Goal: Book appointment/travel/reservation

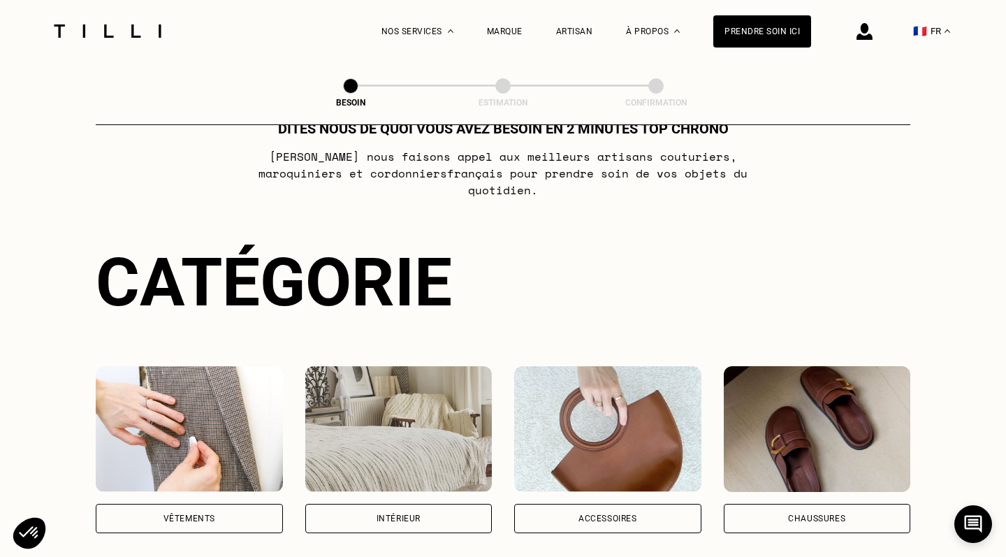
scroll to position [52, 0]
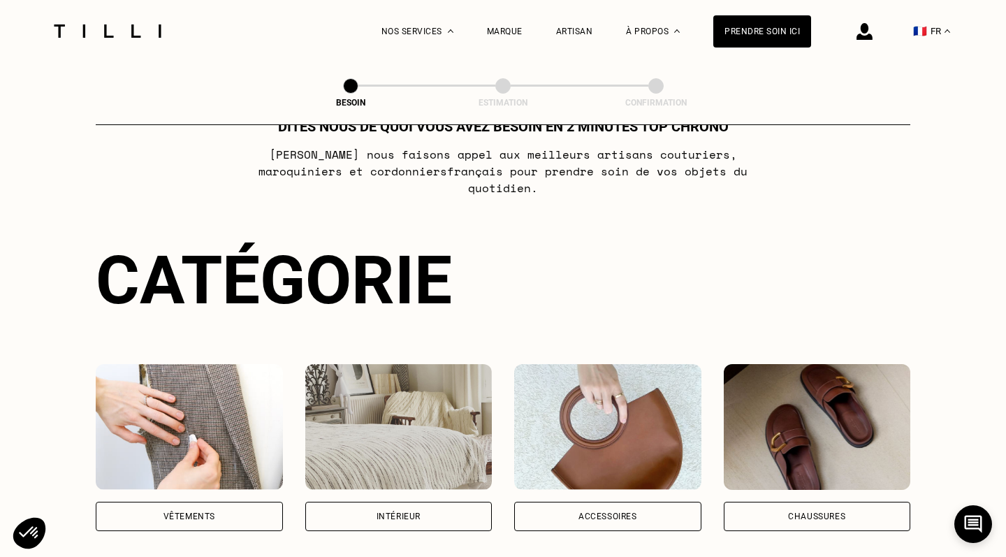
click at [258, 501] on div "Vêtements" at bounding box center [189, 515] width 187 height 29
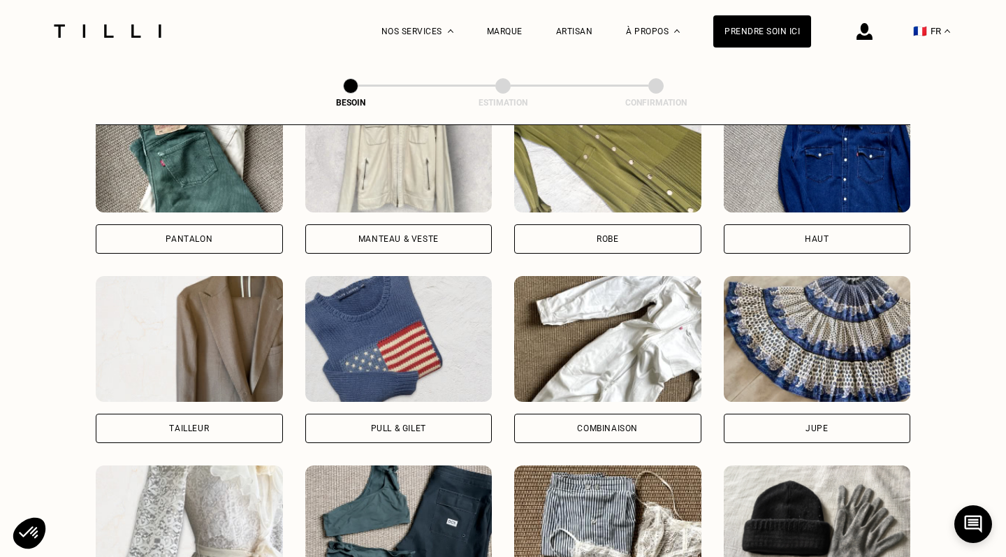
scroll to position [709, 0]
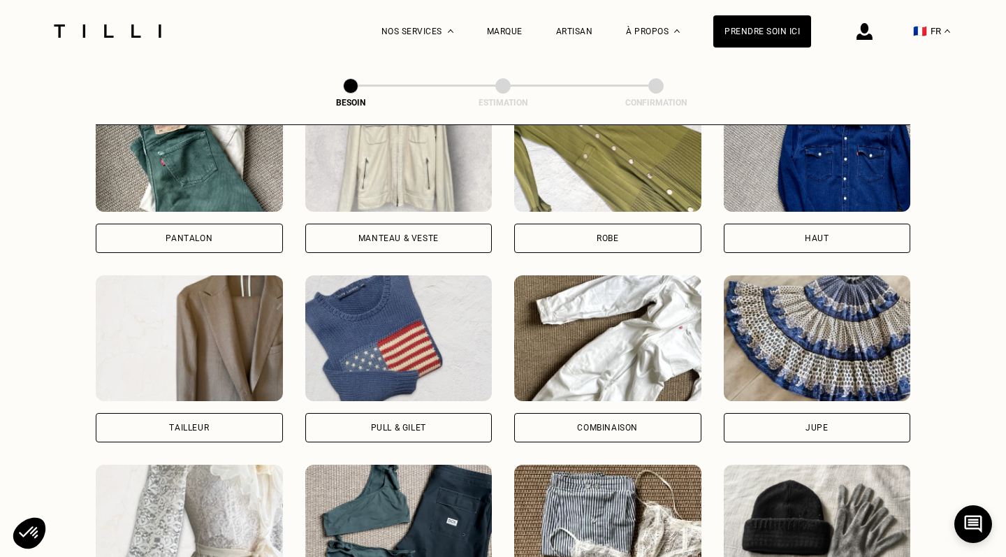
click at [240, 413] on div "Tailleur" at bounding box center [189, 427] width 187 height 29
select select "FR"
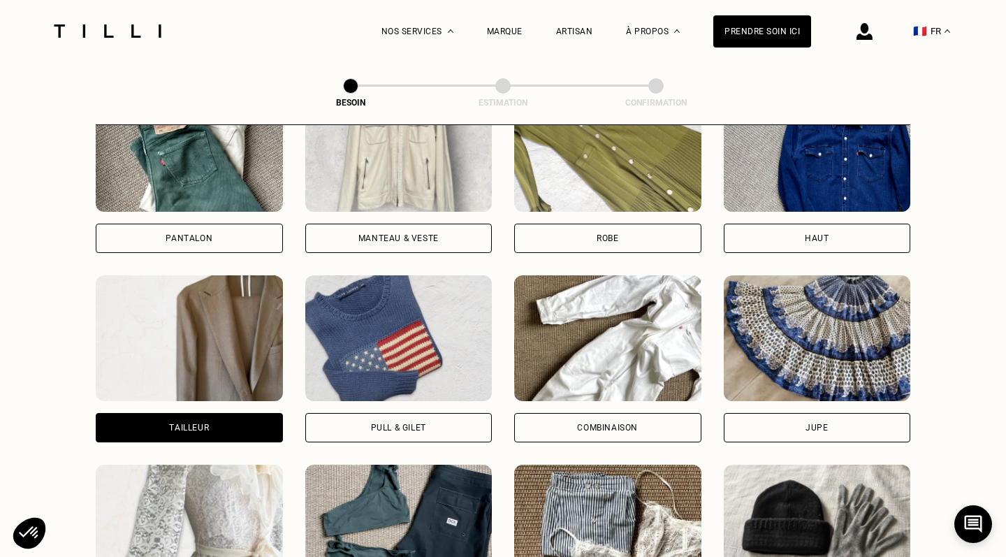
scroll to position [1212, 0]
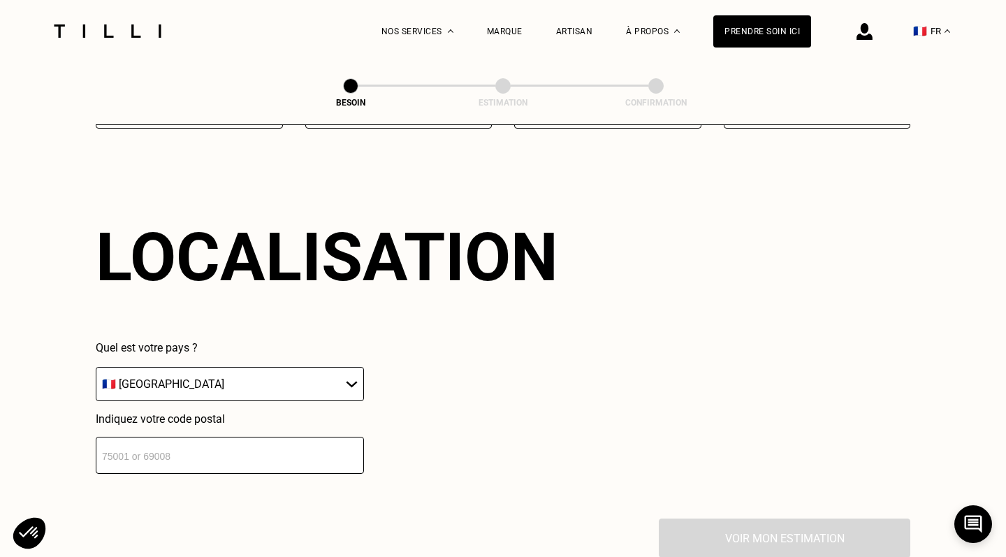
click at [248, 436] on input "number" at bounding box center [230, 454] width 268 height 37
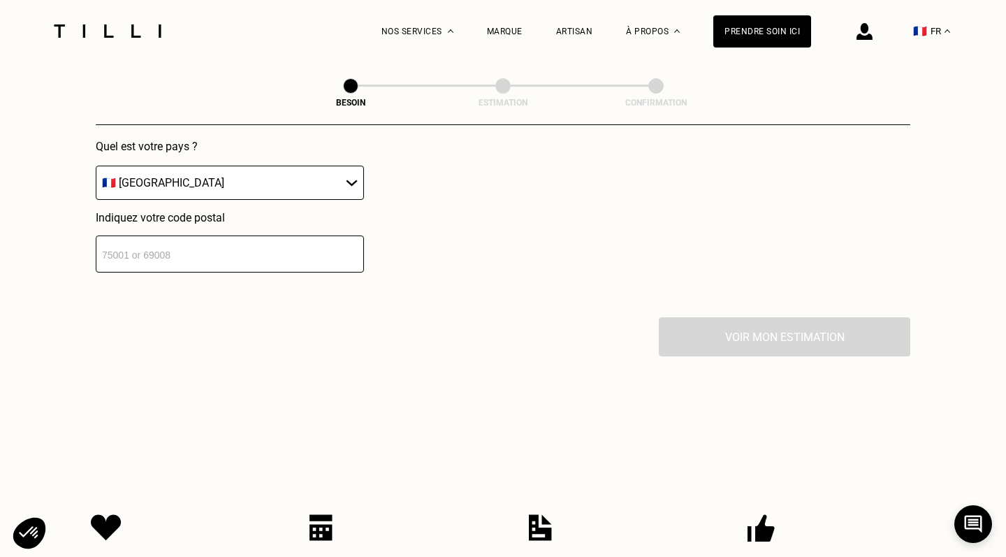
scroll to position [1431, 0]
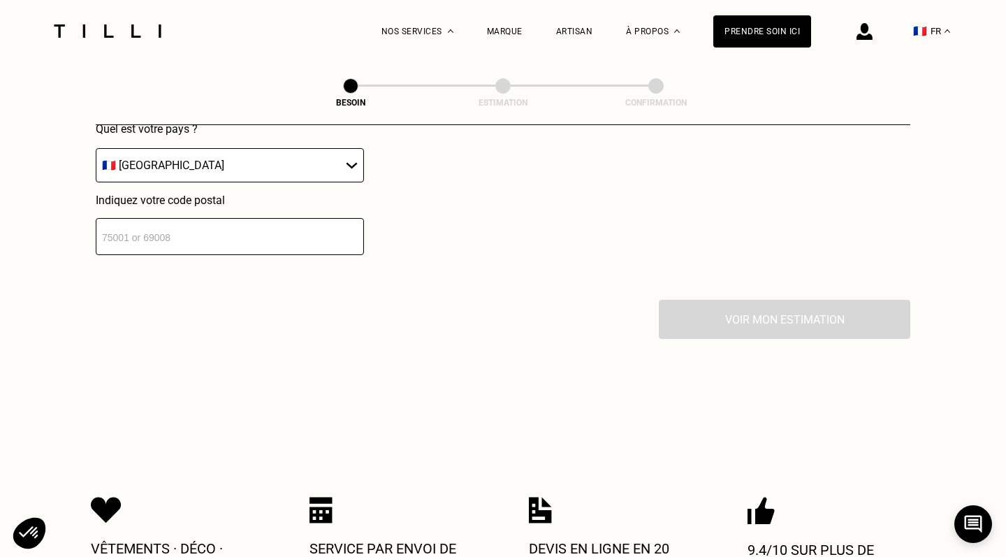
click at [312, 282] on div "Localisation Quel est votre pays ? 🇩🇪 [GEOGRAPHIC_DATA] 🇦🇹 [GEOGRAPHIC_DATA] 🇧🇪…" at bounding box center [503, 127] width 814 height 345
click at [216, 219] on input "number" at bounding box center [230, 236] width 268 height 37
type input "75015"
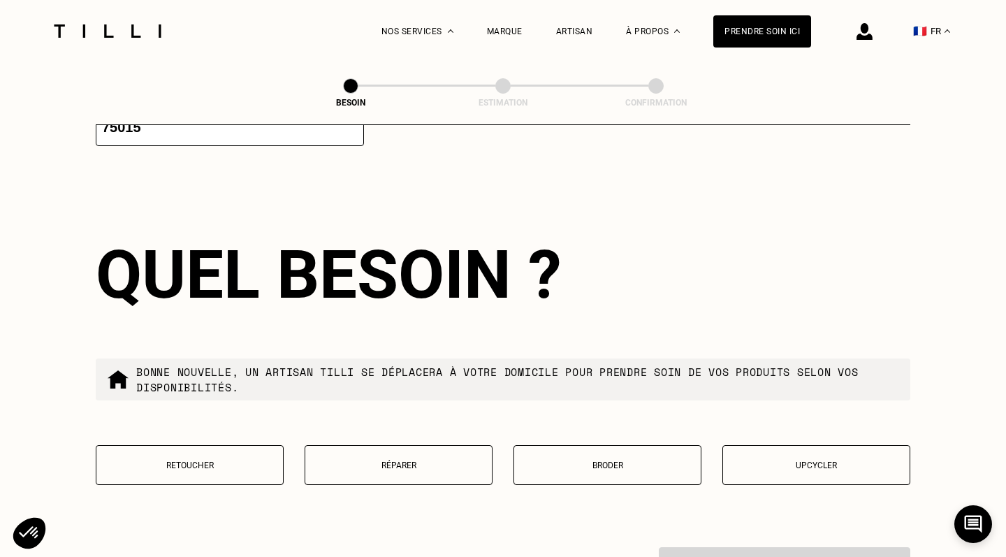
scroll to position [1641, 0]
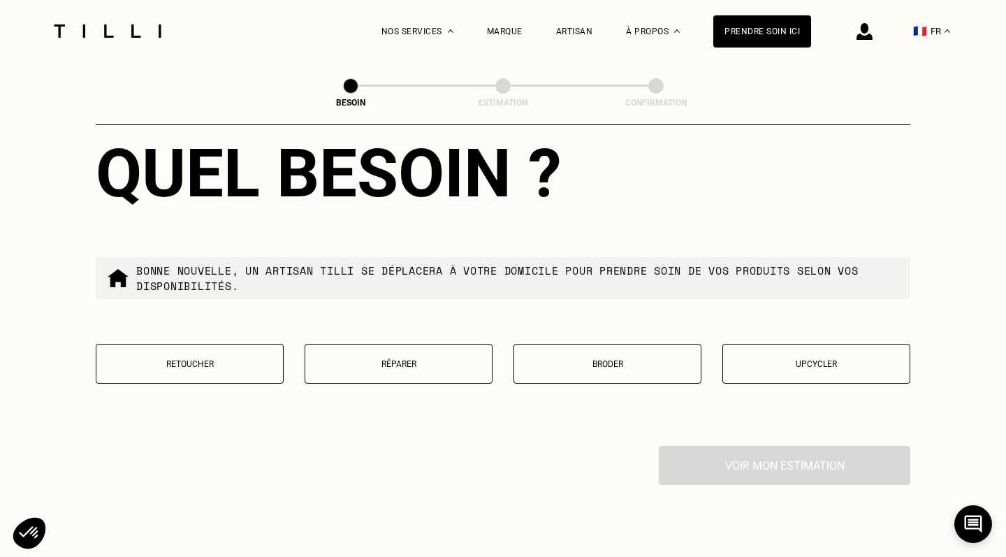
click at [263, 346] on button "Retoucher" at bounding box center [190, 364] width 188 height 40
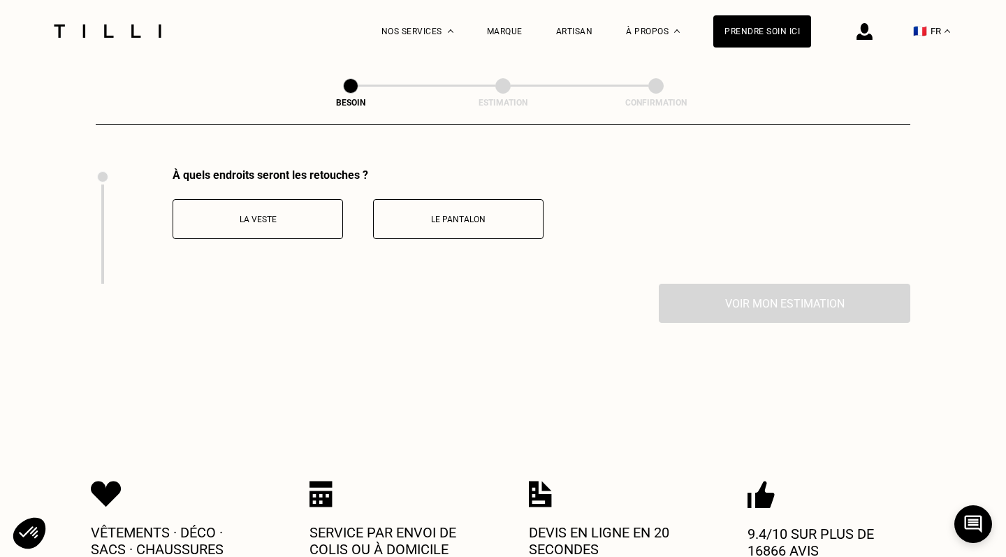
scroll to position [1925, 0]
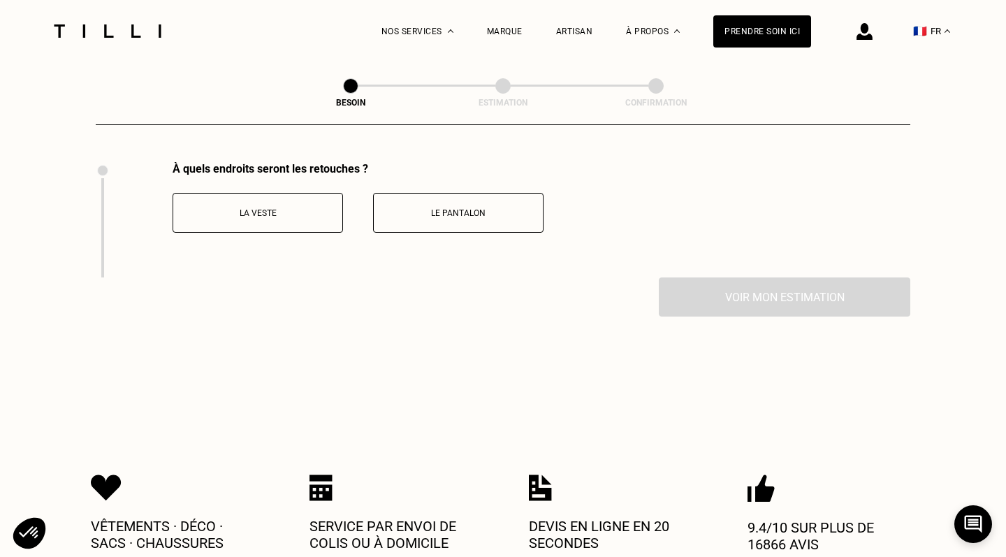
click at [297, 208] on p "La veste" at bounding box center [257, 213] width 155 height 10
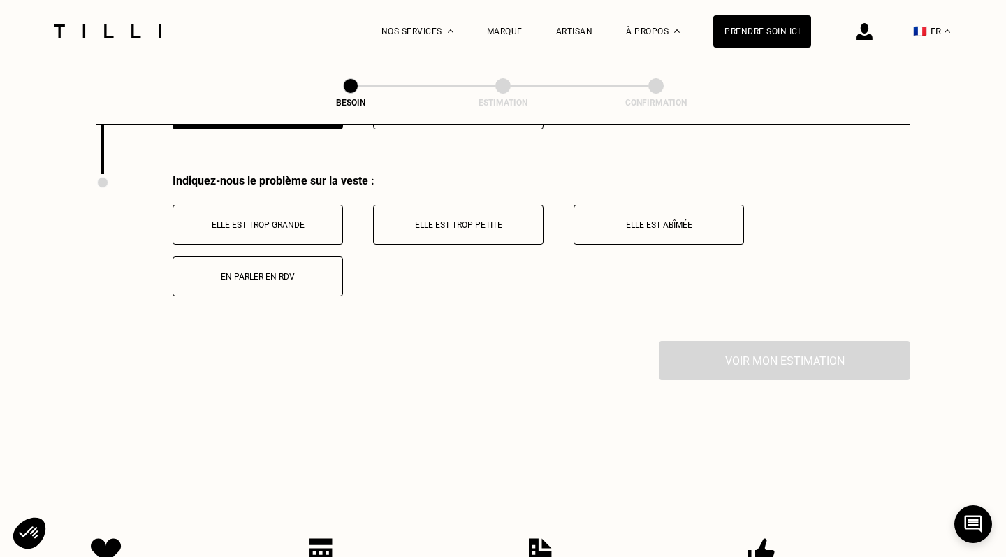
scroll to position [2034, 0]
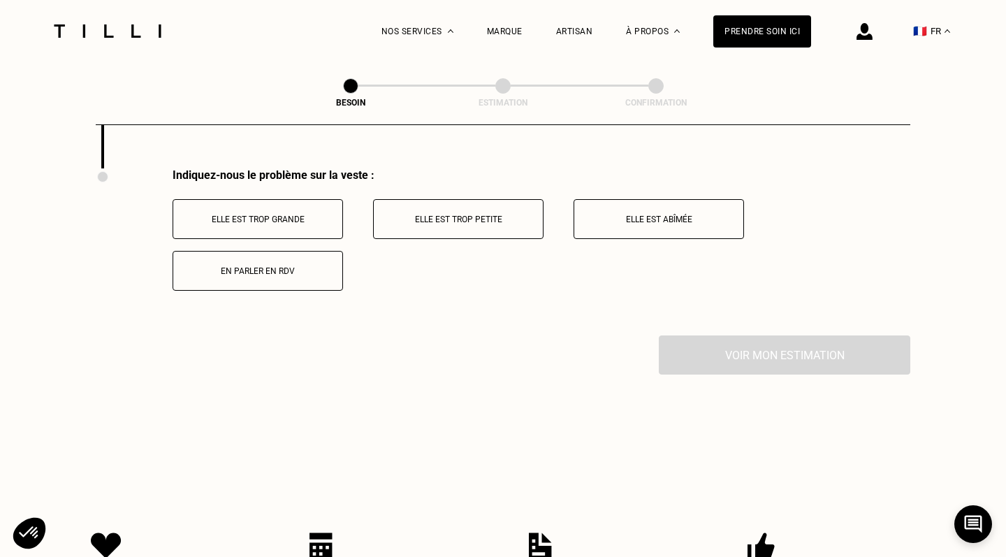
click at [323, 214] on p "Elle est trop grande" at bounding box center [257, 219] width 155 height 10
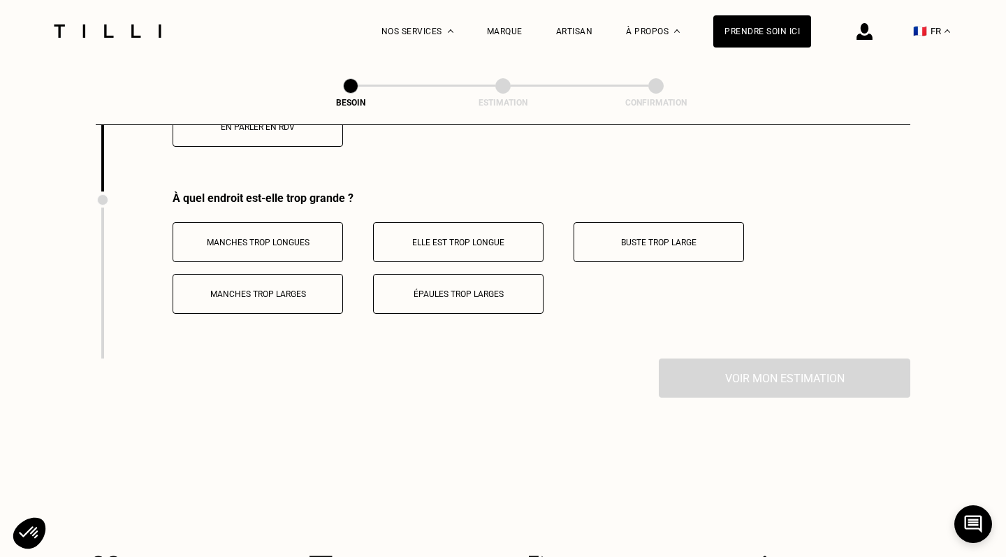
scroll to position [2200, 0]
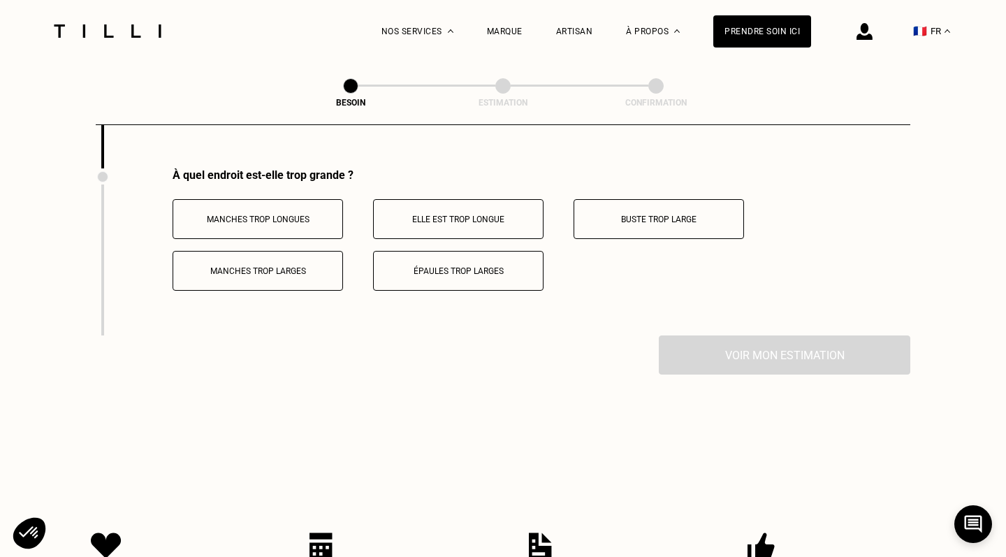
click at [522, 266] on p "Épaules trop larges" at bounding box center [458, 271] width 155 height 10
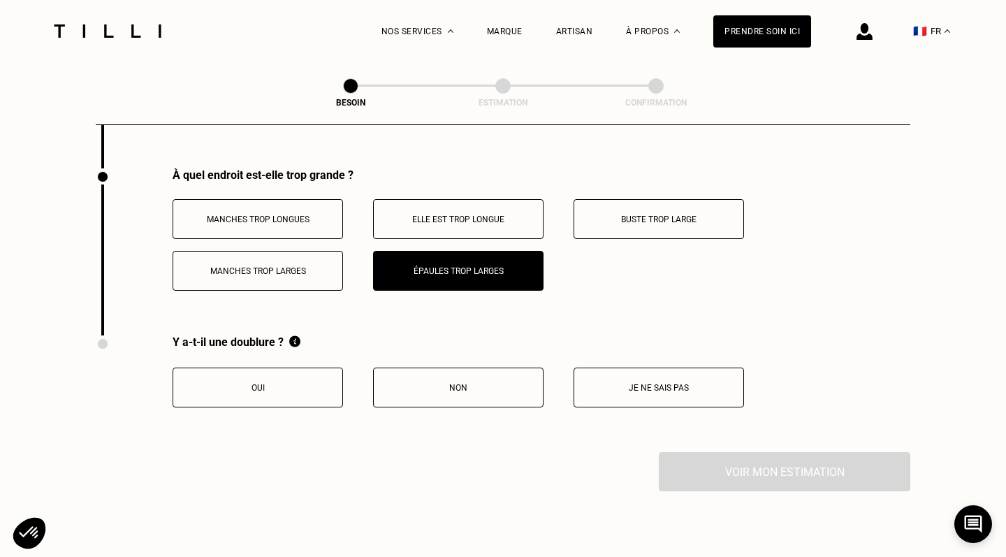
click at [291, 383] on p "Oui" at bounding box center [257, 388] width 155 height 10
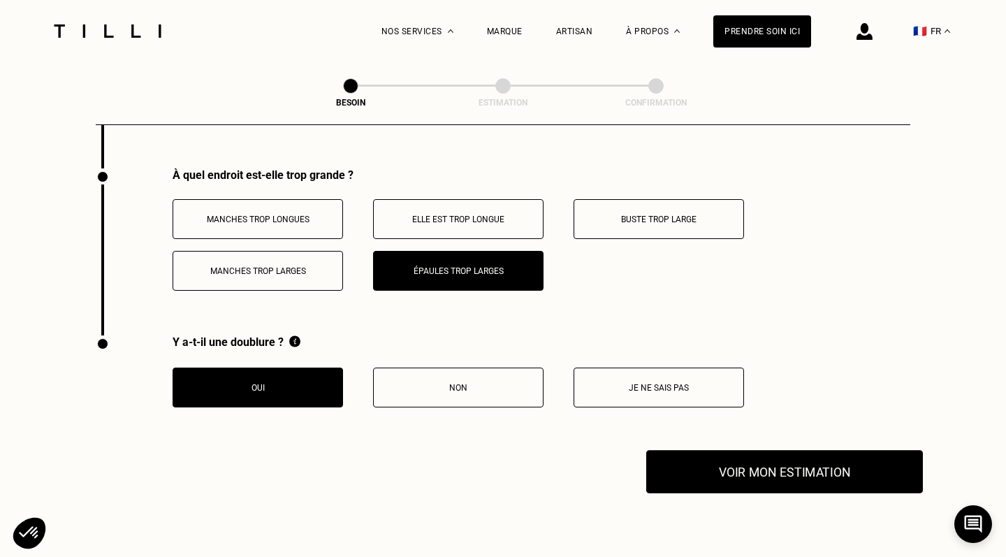
click at [739, 468] on button "Voir mon estimation" at bounding box center [784, 471] width 277 height 43
